Goal: Task Accomplishment & Management: Manage account settings

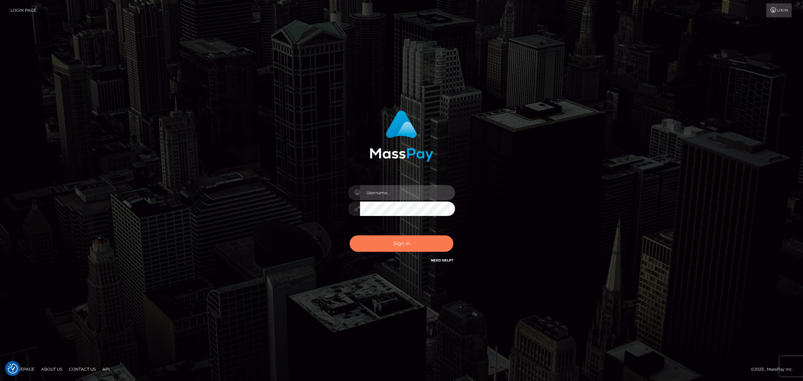
type input "Angelo.Xcite"
click at [413, 240] on button "Sign in" at bounding box center [402, 243] width 104 height 16
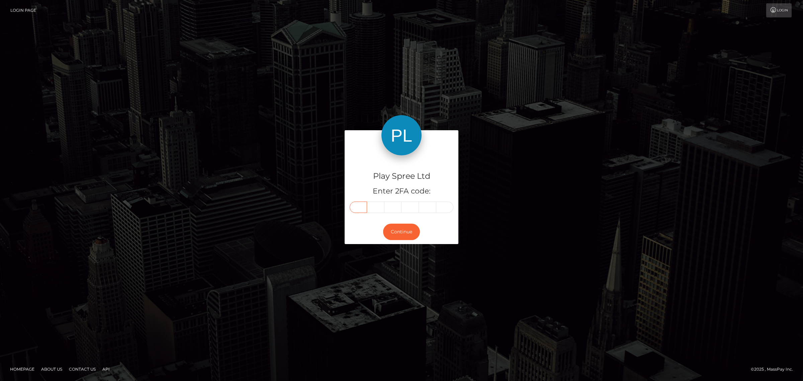
click at [362, 209] on input "text" at bounding box center [358, 206] width 17 height 11
type input "6"
type input "0"
type input "3"
type input "5"
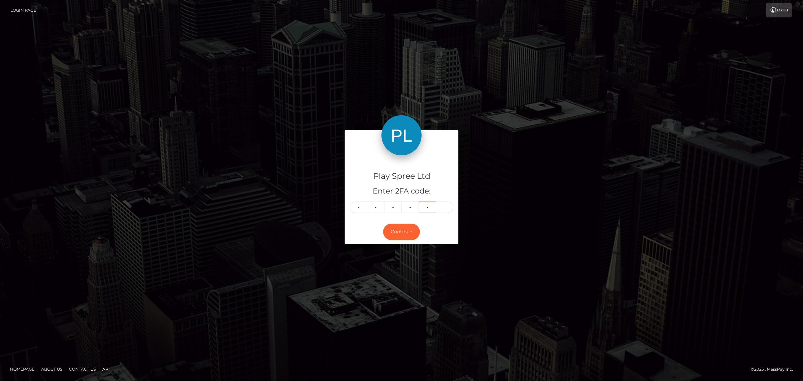
type input "6"
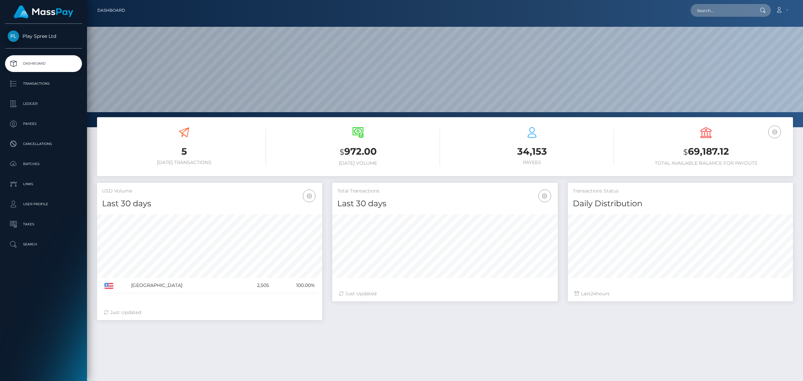
scroll to position [118, 225]
click at [720, 9] on input "text" at bounding box center [722, 10] width 63 height 13
paste input "Hi @Natalia Marin, for OPS related concerns, you can tag @ops moving forward fo…"
type input "Hi @Natalia Marin, for OPS related concerns, you can tag @ops moving forward fo…"
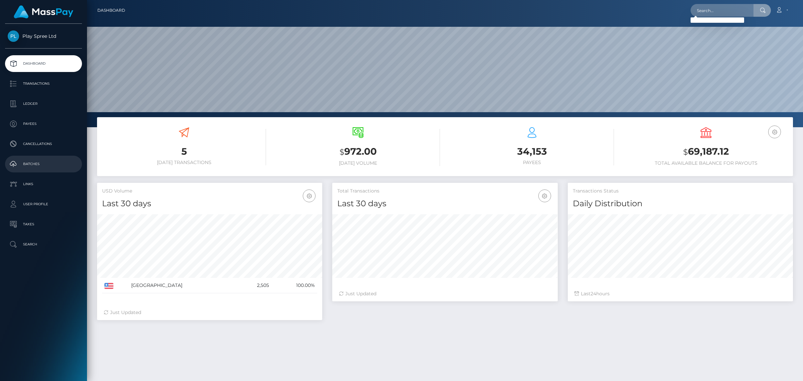
click at [41, 162] on p "Batches" at bounding box center [44, 164] width 72 height 10
